Goal: Information Seeking & Learning: Find contact information

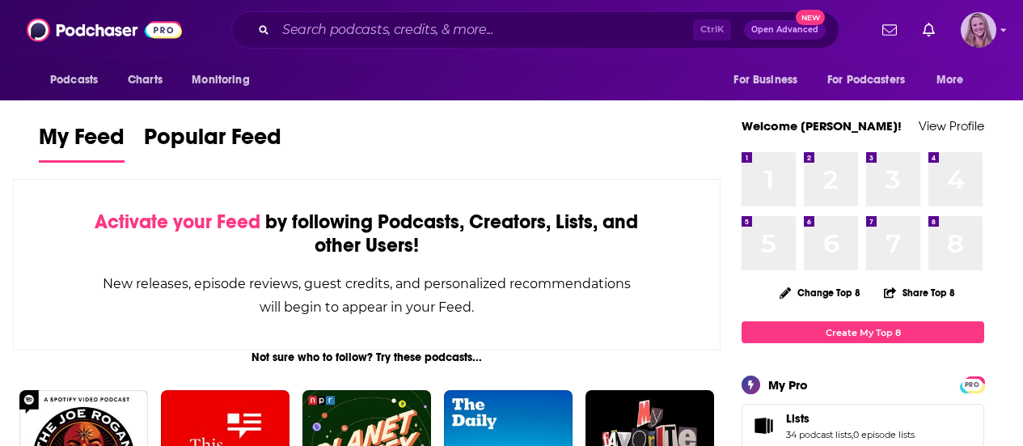
click at [983, 39] on img "Logged in as KirstinPitchPR" at bounding box center [979, 30] width 36 height 36
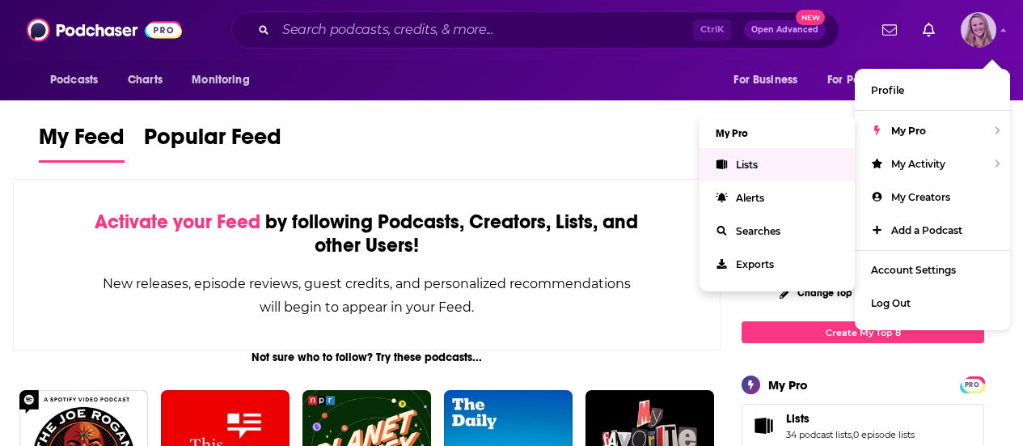
click at [725, 153] on link "Lists" at bounding box center [777, 164] width 155 height 33
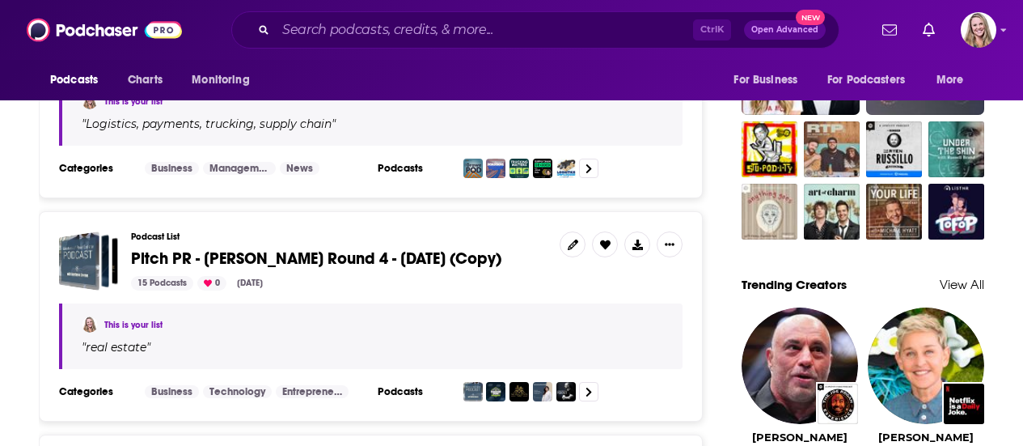
scroll to position [1537, 0]
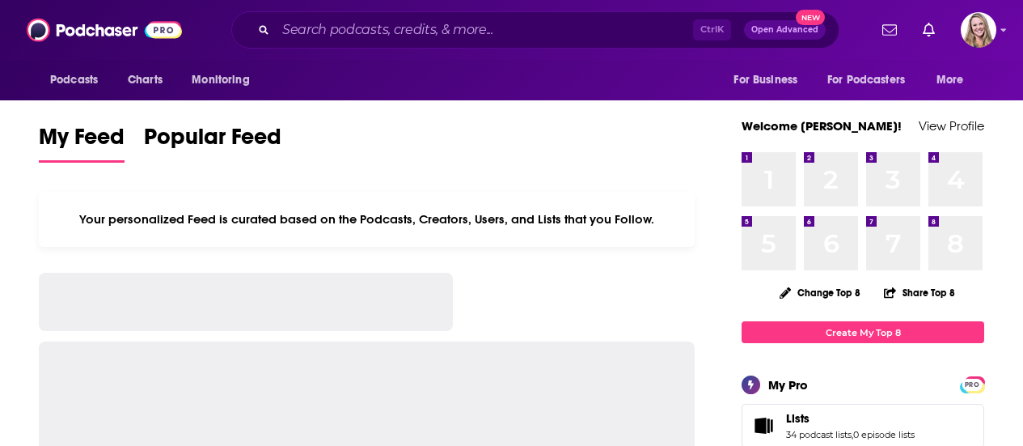
click at [320, 8] on div "Podcasts Charts Monitoring Ctrl K Open Advanced New For Business For Podcasters…" at bounding box center [511, 30] width 1023 height 60
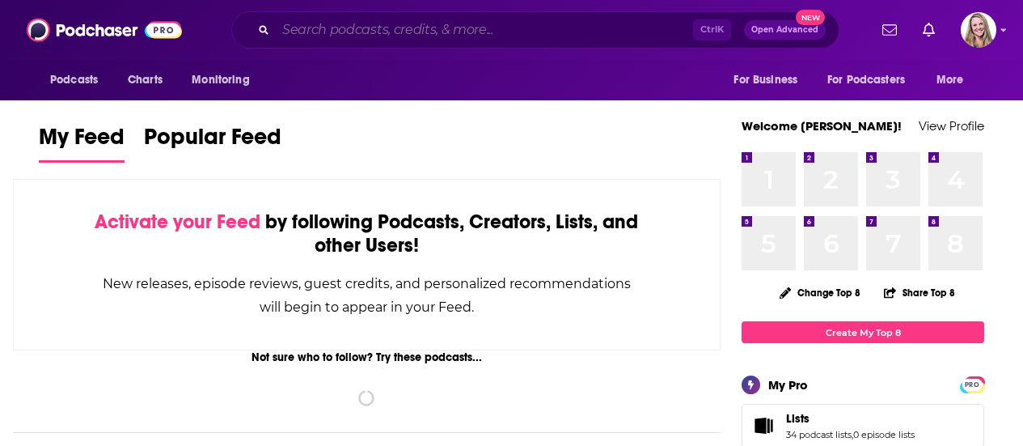
click at [326, 32] on input "Search podcasts, credits, & more..." at bounding box center [484, 30] width 417 height 26
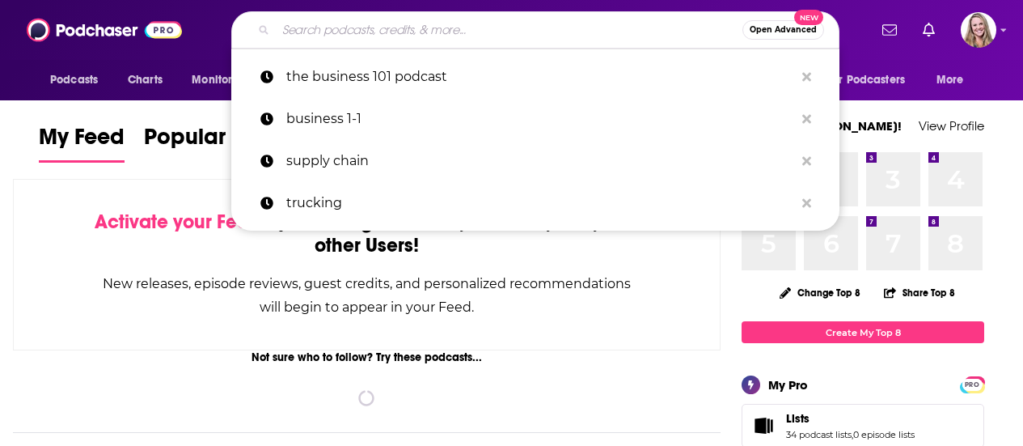
paste input "Growth House"
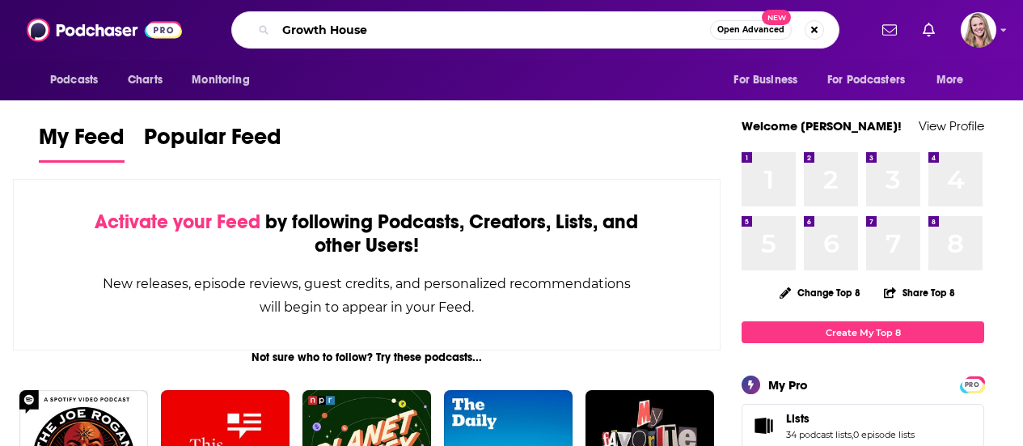
type input "Growth House"
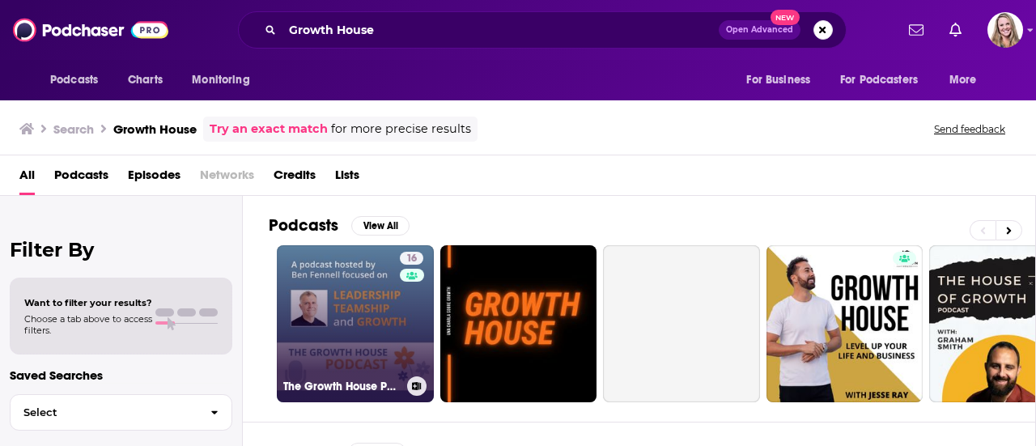
click at [328, 314] on link "16 The Growth House Podcast" at bounding box center [355, 323] width 157 height 157
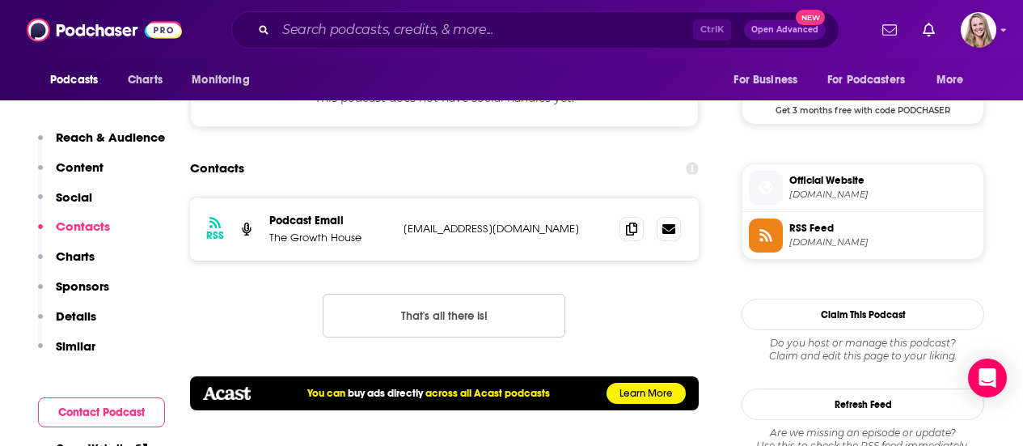
scroll to position [1214, 0]
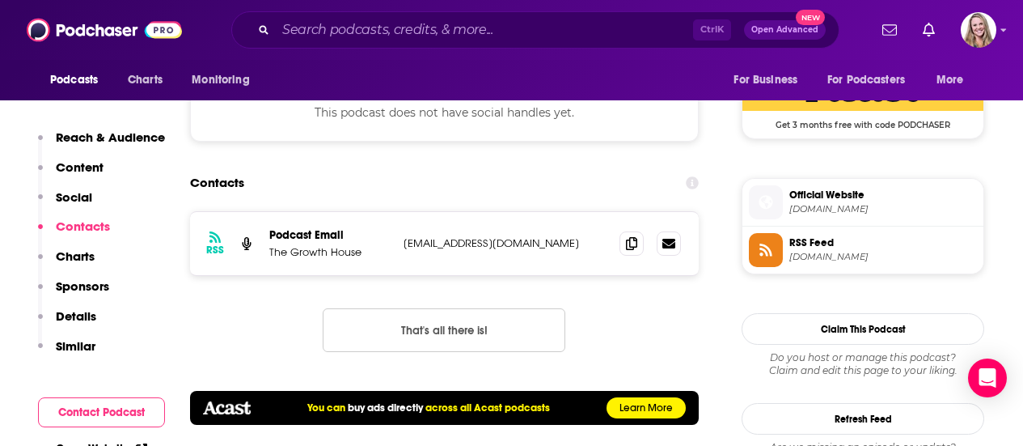
click at [867, 197] on span "Official Website" at bounding box center [884, 195] width 188 height 15
click at [78, 78] on span "Podcasts" at bounding box center [74, 80] width 48 height 23
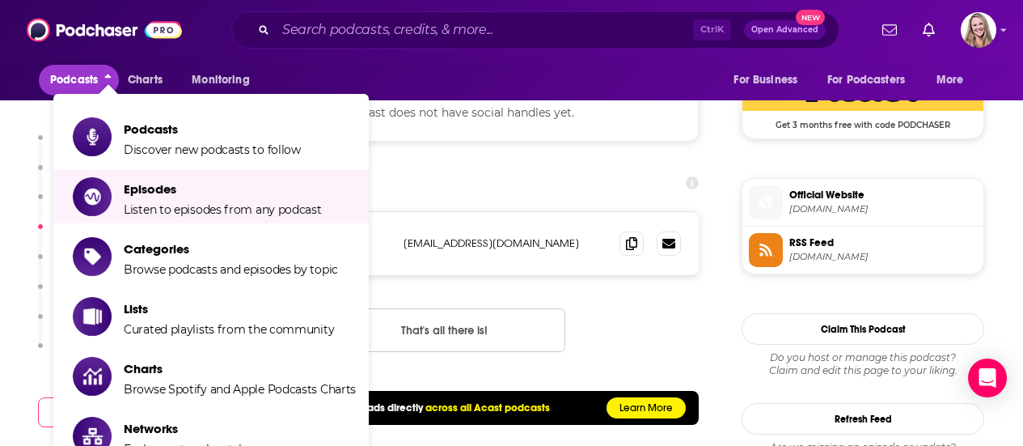
click at [536, 197] on div "Contacts" at bounding box center [444, 182] width 509 height 31
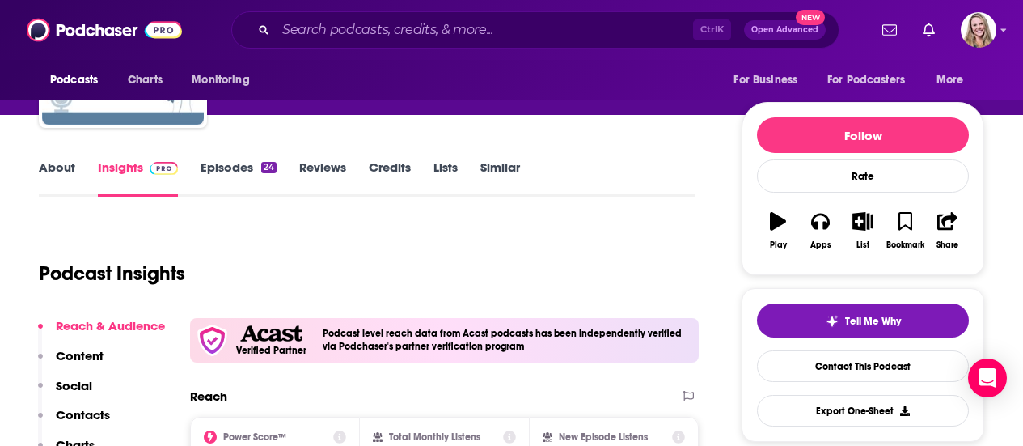
scroll to position [0, 0]
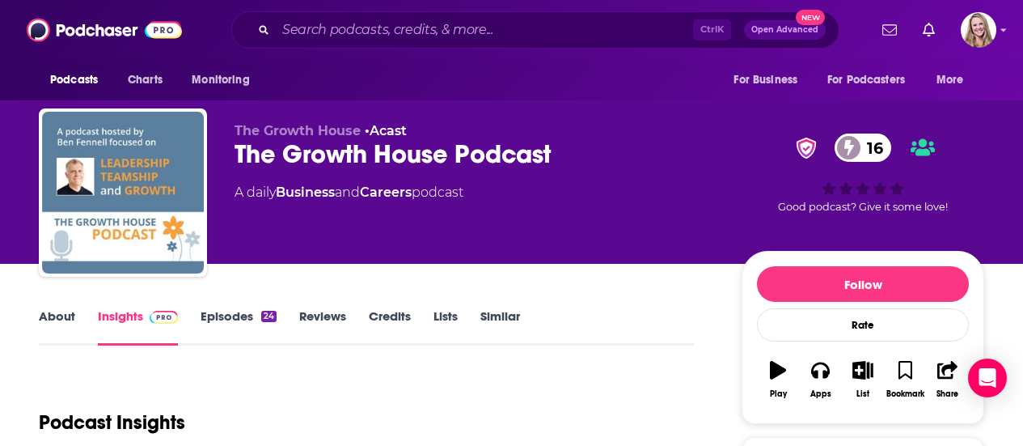
click at [69, 311] on link "About" at bounding box center [57, 326] width 36 height 37
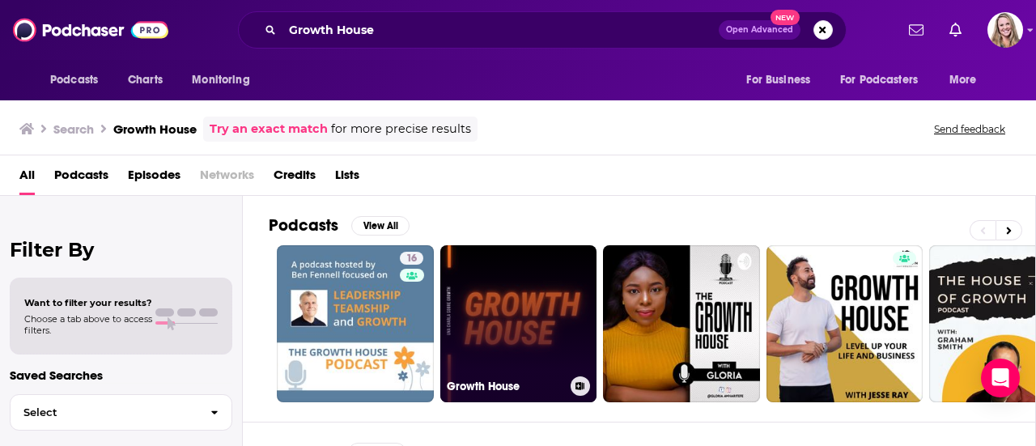
click at [509, 306] on link "Growth House" at bounding box center [518, 323] width 157 height 157
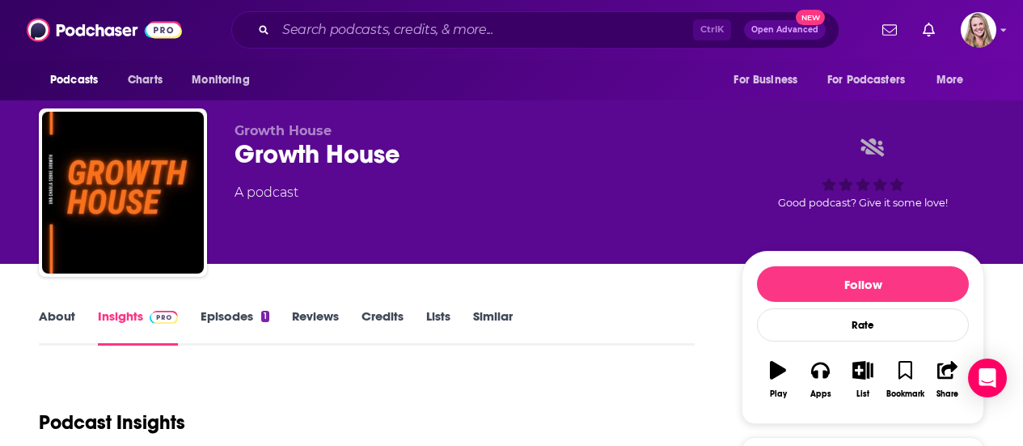
click at [61, 320] on link "About" at bounding box center [57, 326] width 36 height 37
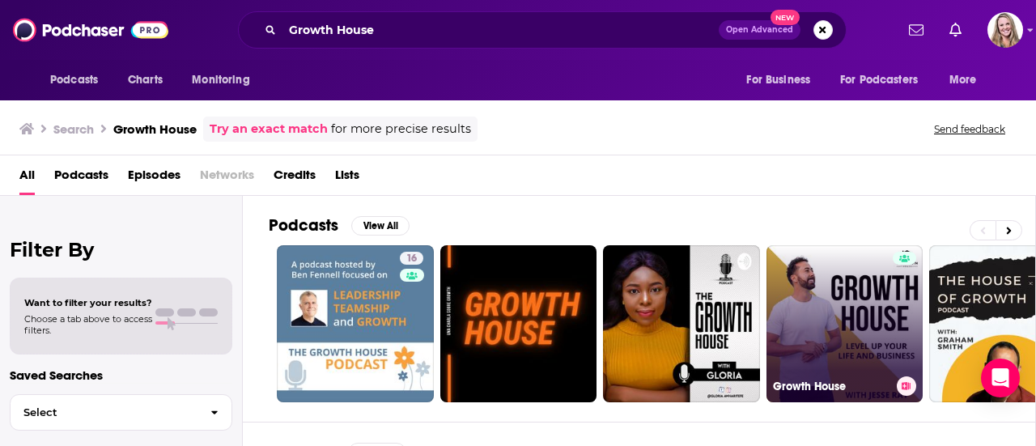
click at [825, 339] on link "Growth House" at bounding box center [844, 323] width 157 height 157
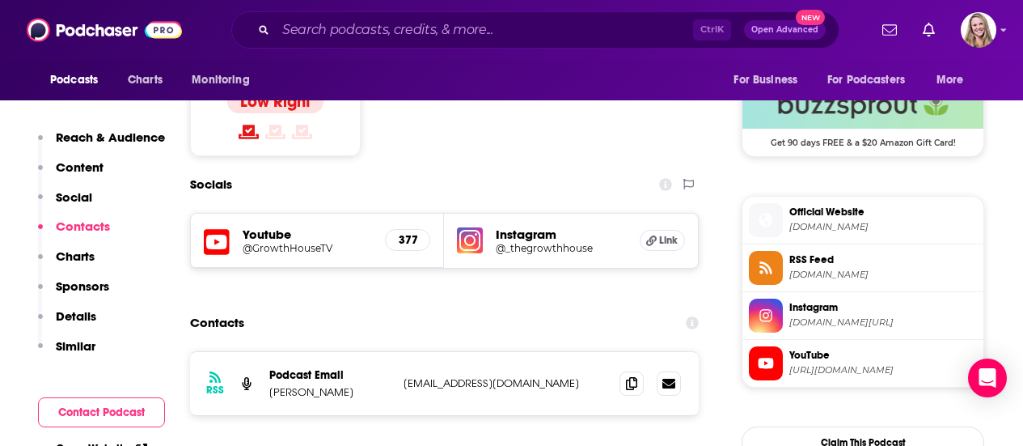
scroll to position [1375, 0]
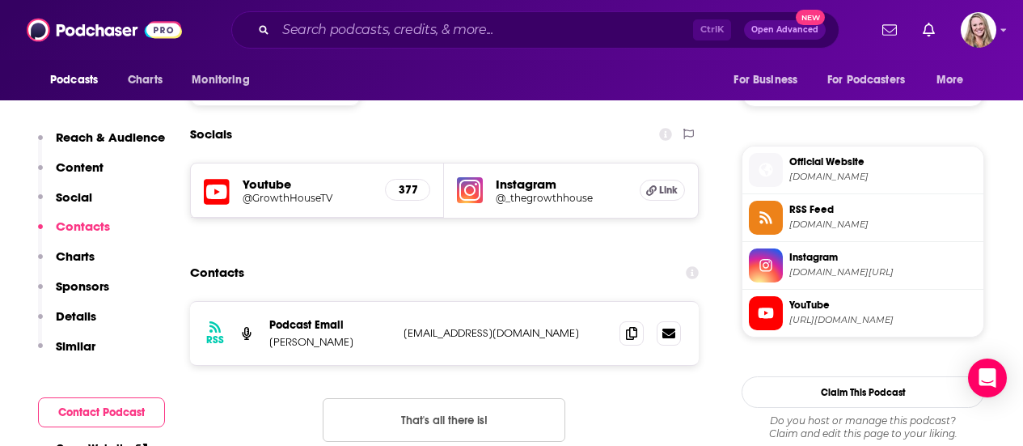
click at [841, 176] on span "[DOMAIN_NAME]" at bounding box center [884, 177] width 188 height 12
